Goal: Find contact information

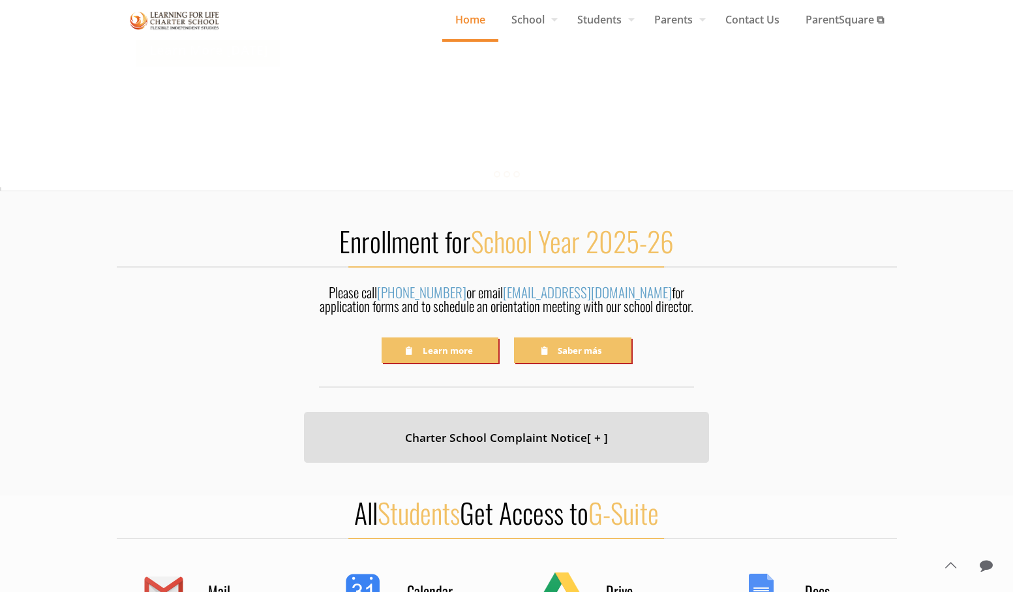
scroll to position [261, 0]
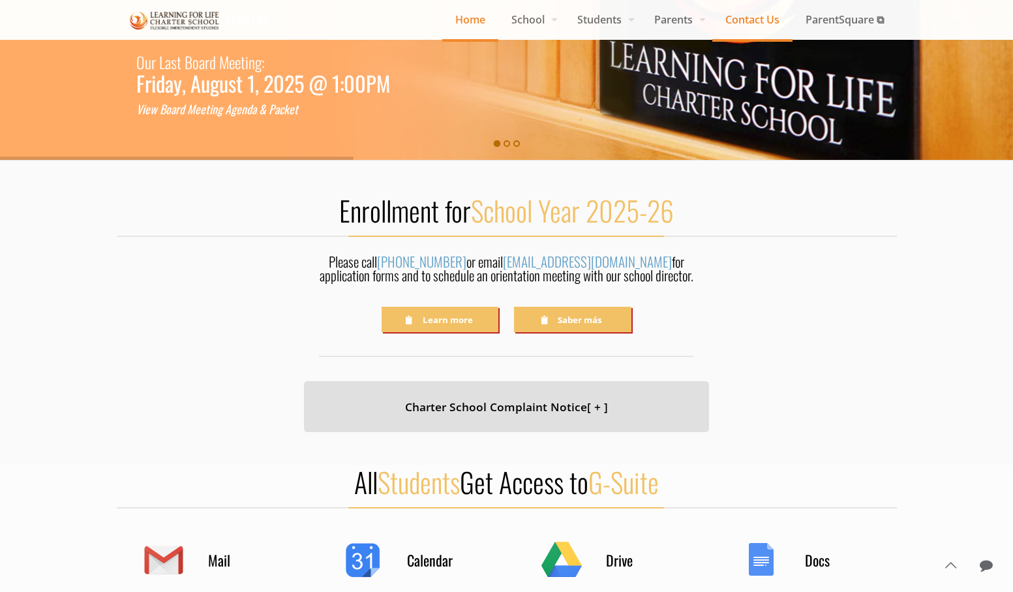
click at [752, 18] on span "Contact Us" at bounding box center [753, 20] width 80 height 20
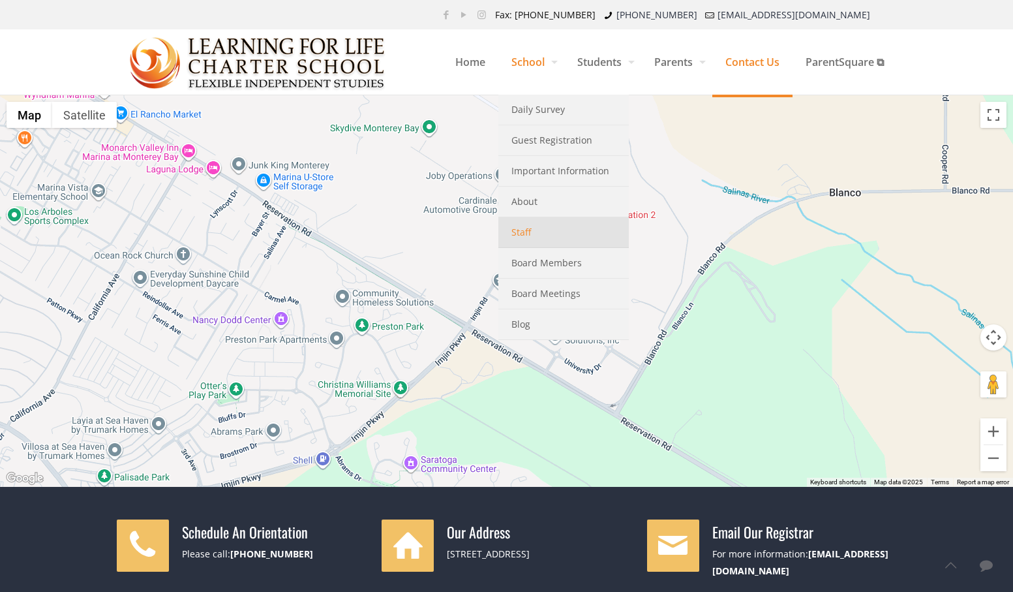
click at [545, 230] on link "Staff" at bounding box center [564, 232] width 131 height 31
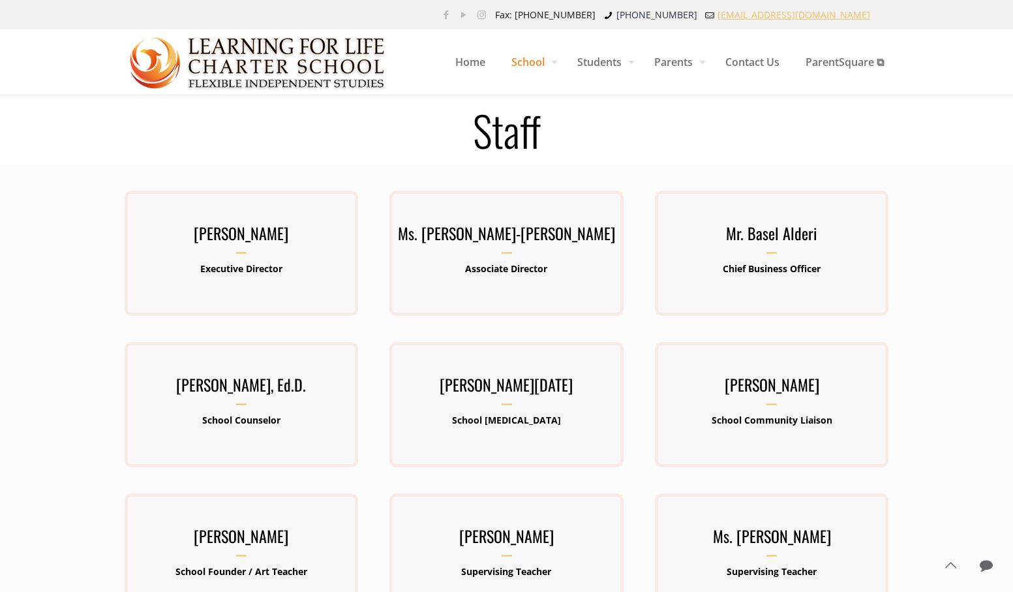
click at [847, 10] on link "[EMAIL_ADDRESS][DOMAIN_NAME]" at bounding box center [794, 14] width 153 height 12
click at [709, 166] on div at bounding box center [506, 568] width 1013 height 809
drag, startPoint x: 876, startPoint y: 13, endPoint x: 809, endPoint y: 27, distance: 69.2
click at [809, 27] on ul "Fax: (831) 582-9825 (831) 582-9820 info@lflcs.org" at bounding box center [686, 14] width 395 height 29
copy link "[EMAIL_ADDRESS][DOMAIN_NAME]"
